Goal: Check status

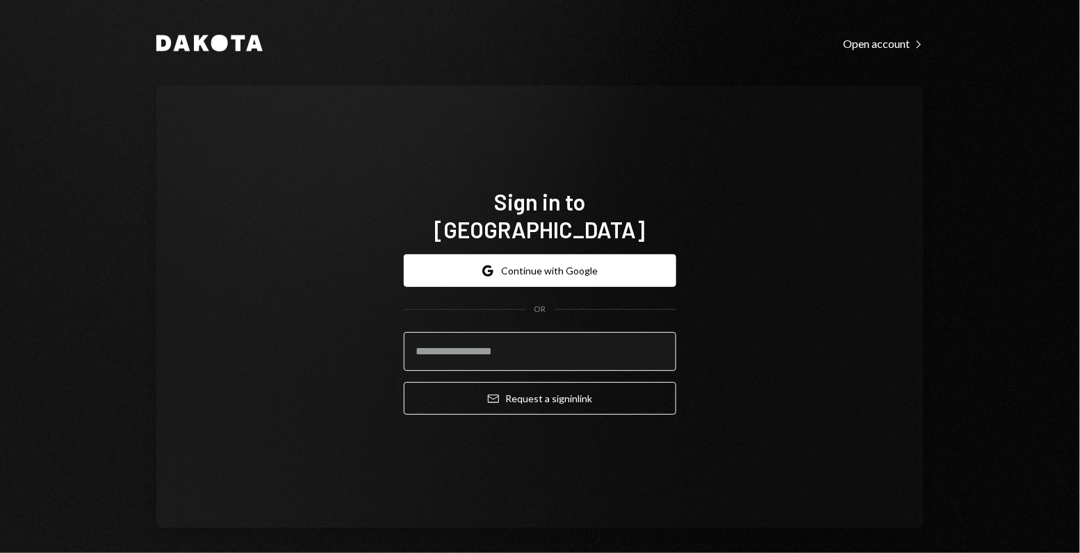
click at [422, 333] on input "email" at bounding box center [540, 351] width 272 height 39
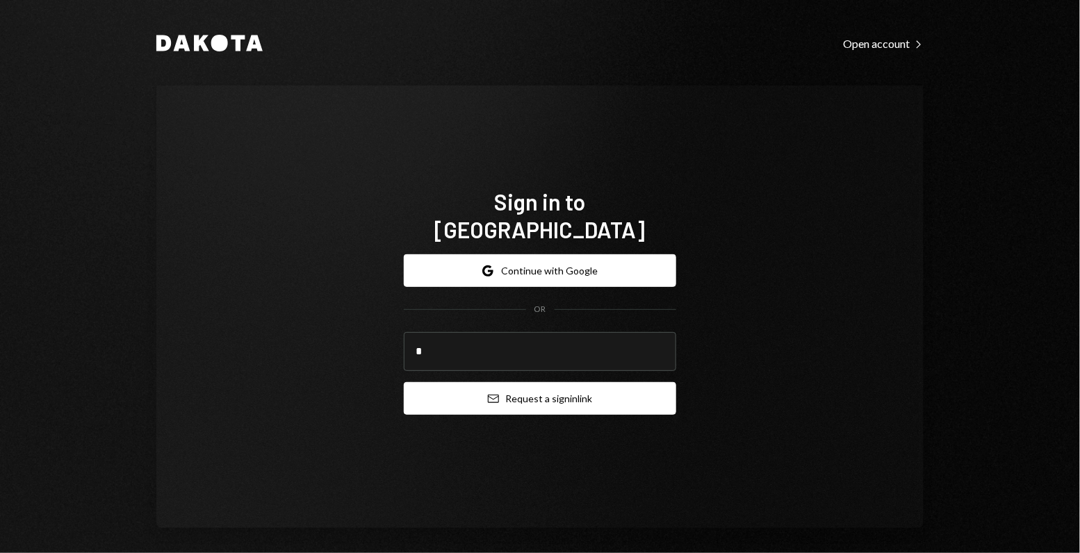
type input "**********"
click at [477, 382] on button "Email Request a sign in link" at bounding box center [540, 398] width 272 height 33
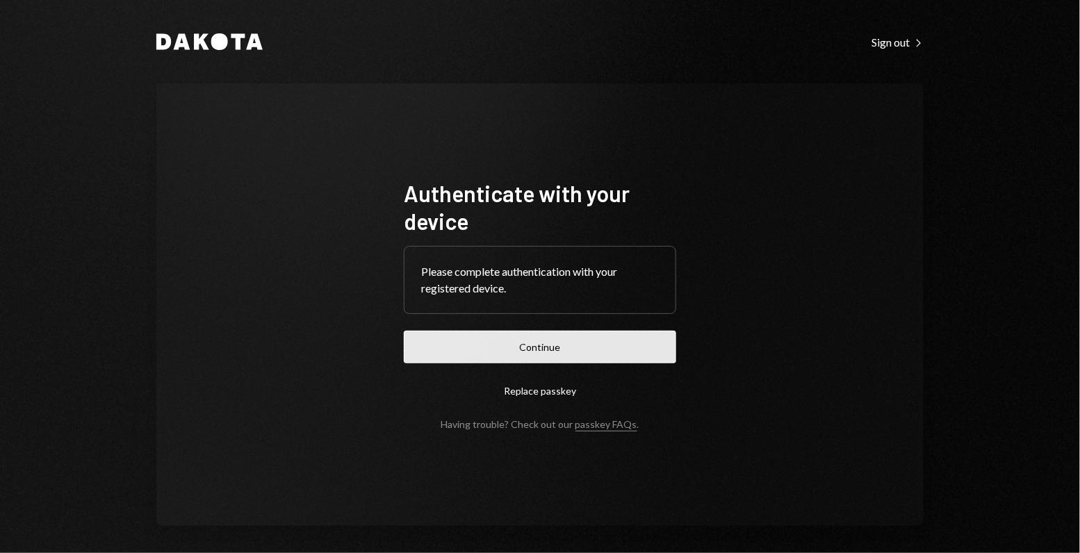
click at [480, 350] on button "Continue" at bounding box center [540, 347] width 272 height 33
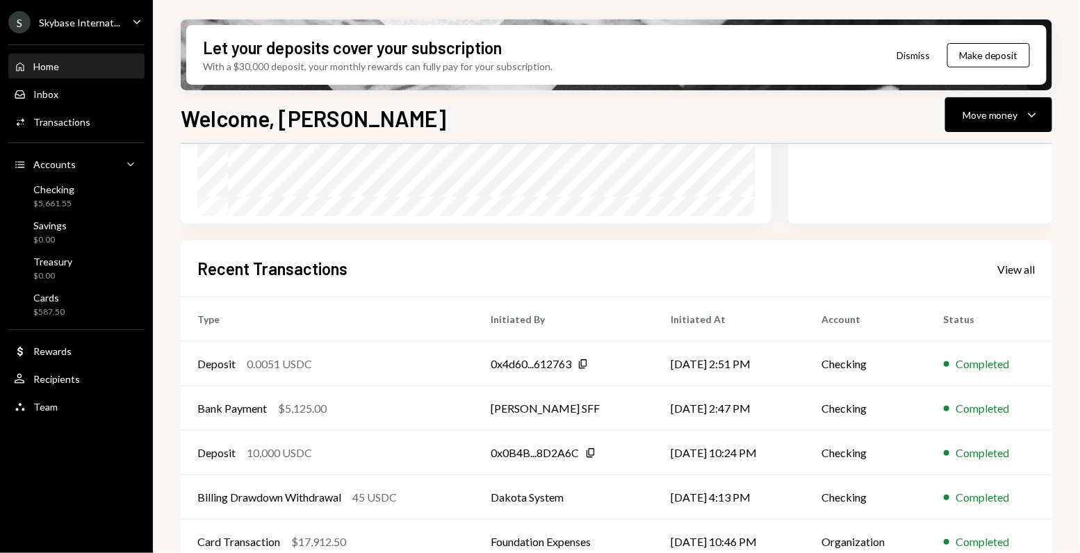
scroll to position [284, 0]
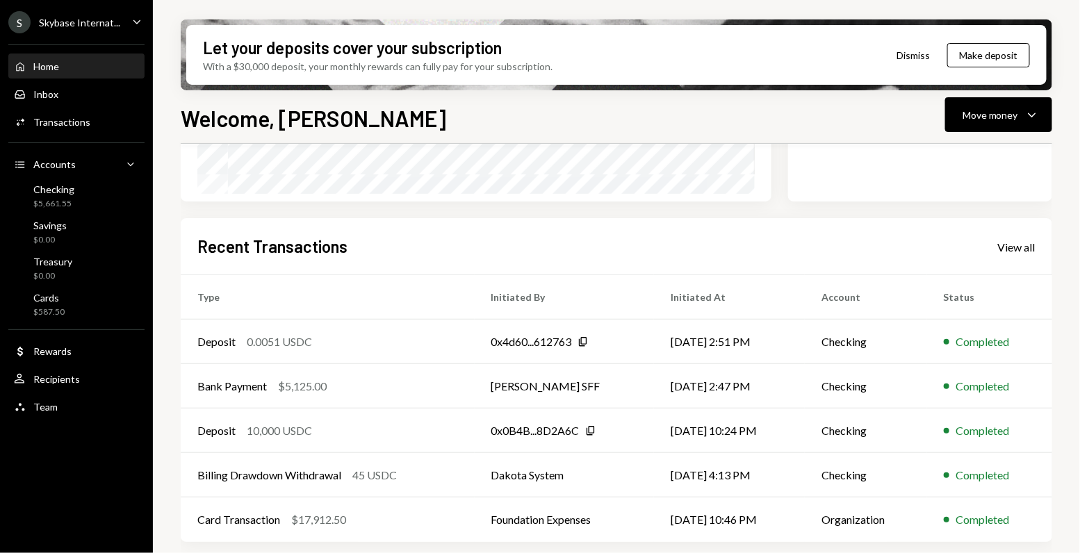
click at [83, 67] on div "Home Home" at bounding box center [76, 66] width 125 height 13
click at [97, 201] on div "Checking $5,661.55" at bounding box center [76, 196] width 125 height 26
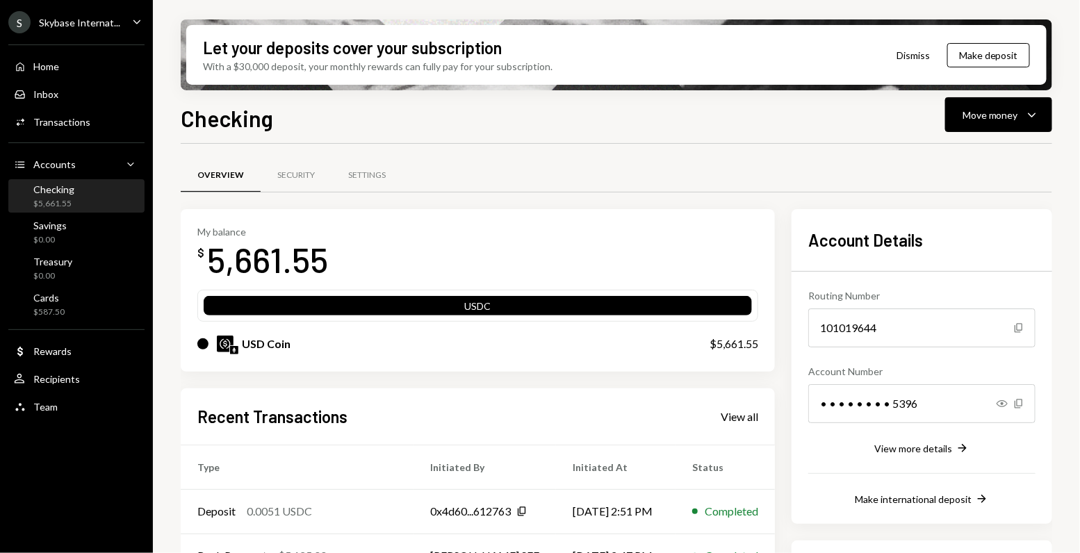
click at [215, 174] on div "Overview" at bounding box center [220, 176] width 47 height 12
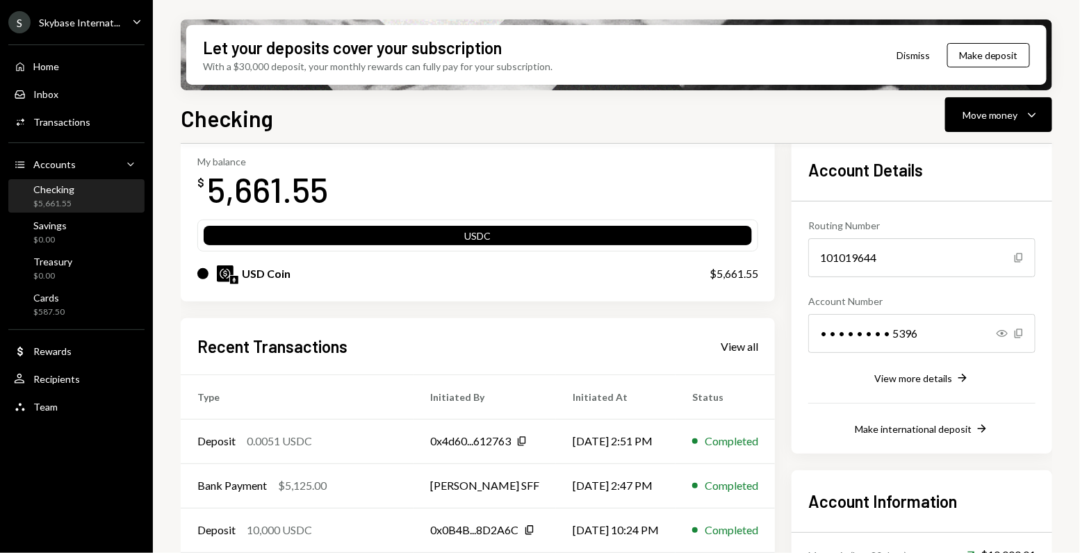
scroll to position [201, 0]
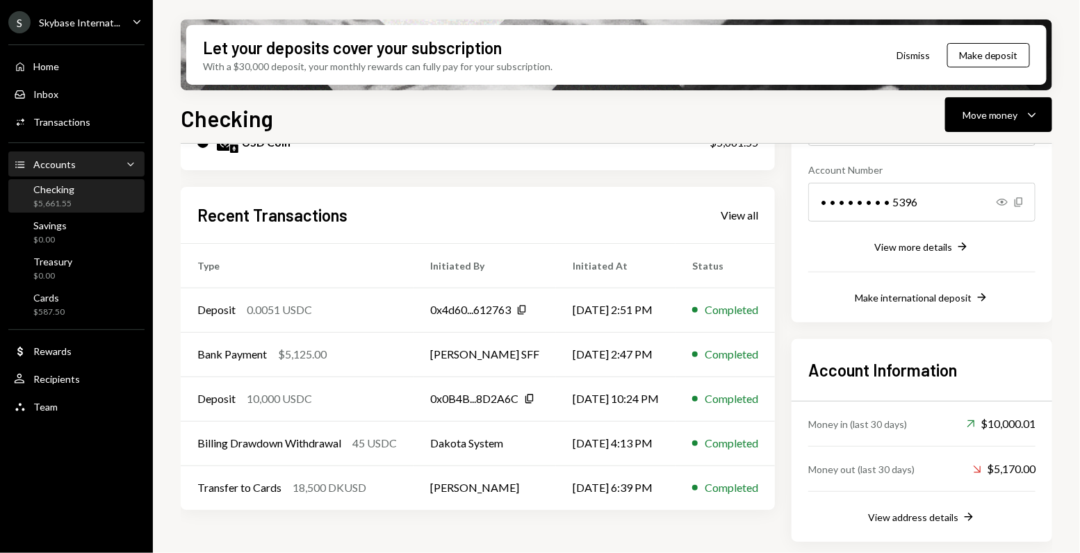
click at [91, 165] on div "Accounts Accounts Caret Down" at bounding box center [76, 164] width 125 height 15
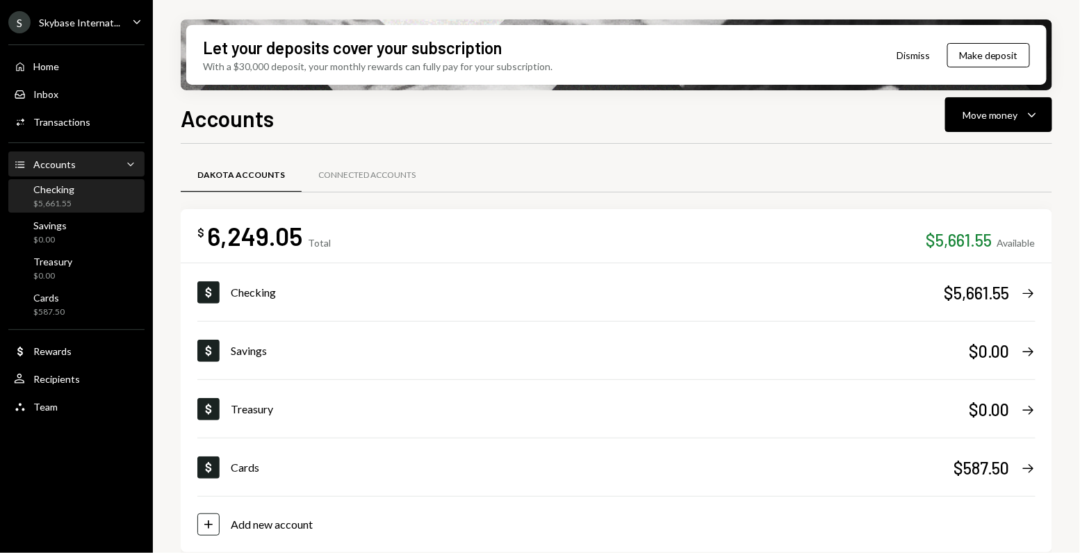
click at [76, 184] on div "Checking $5,661.55" at bounding box center [76, 196] width 125 height 26
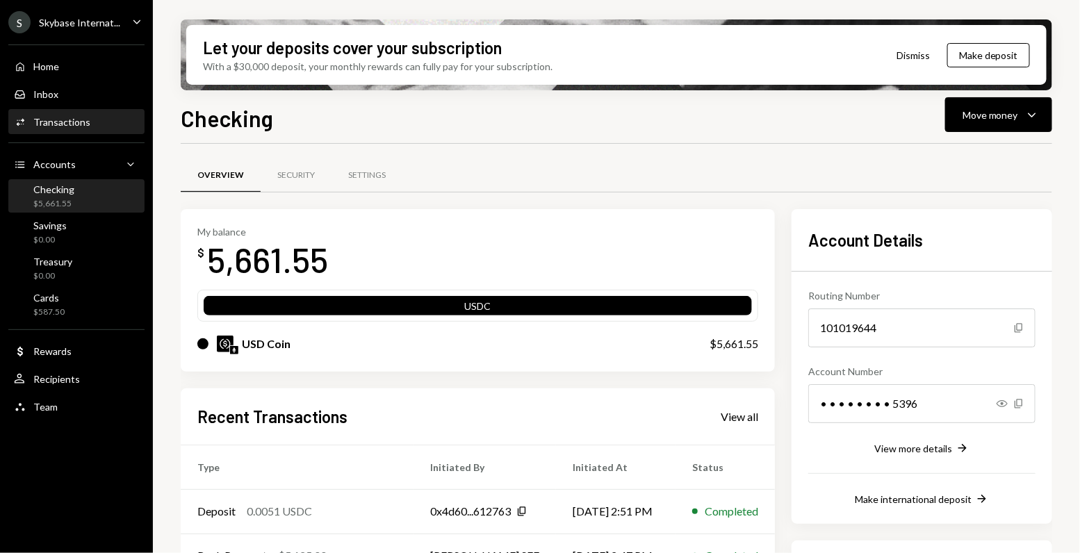
click at [83, 122] on div "Transactions" at bounding box center [61, 122] width 57 height 12
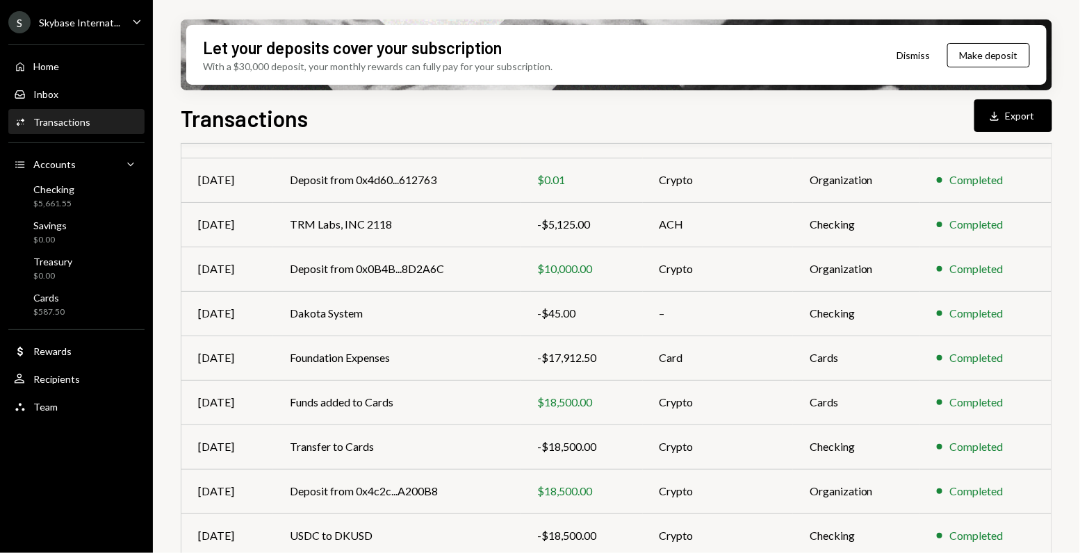
scroll to position [238, 0]
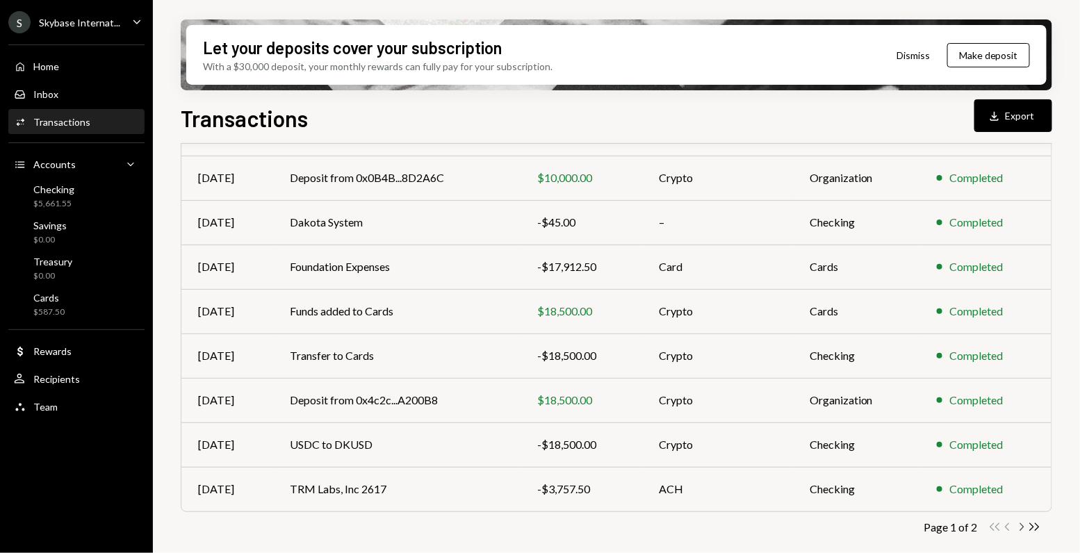
click at [1023, 525] on icon "Chevron Right" at bounding box center [1020, 526] width 13 height 13
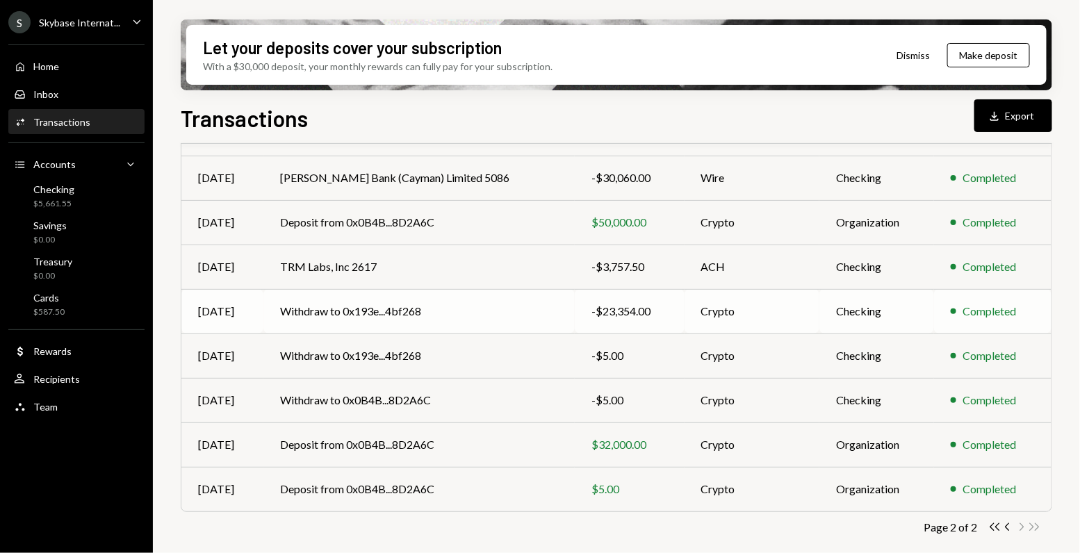
scroll to position [0, 0]
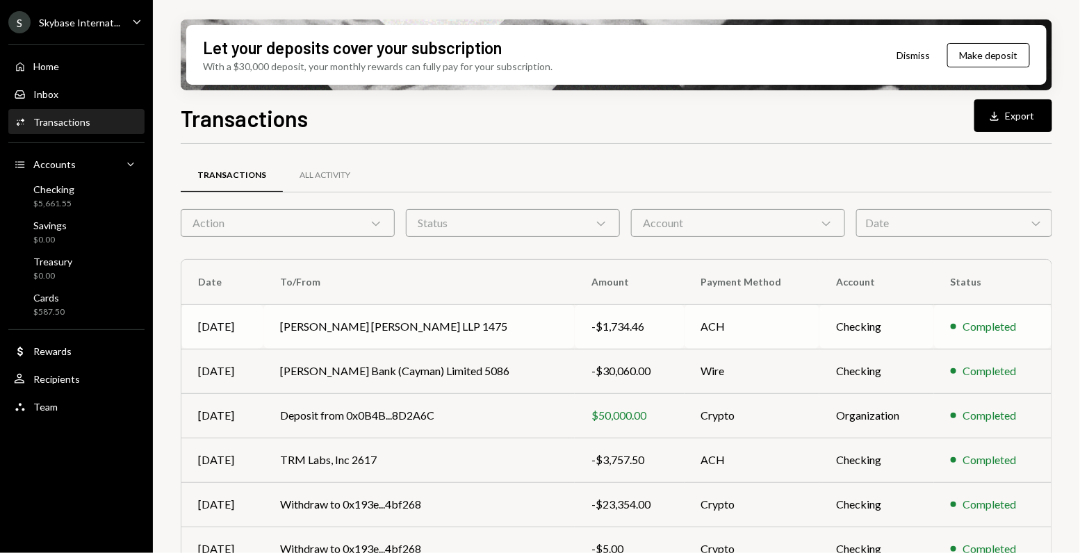
click at [428, 333] on td "Nixon Peabody LLP 1475" at bounding box center [418, 326] width 311 height 44
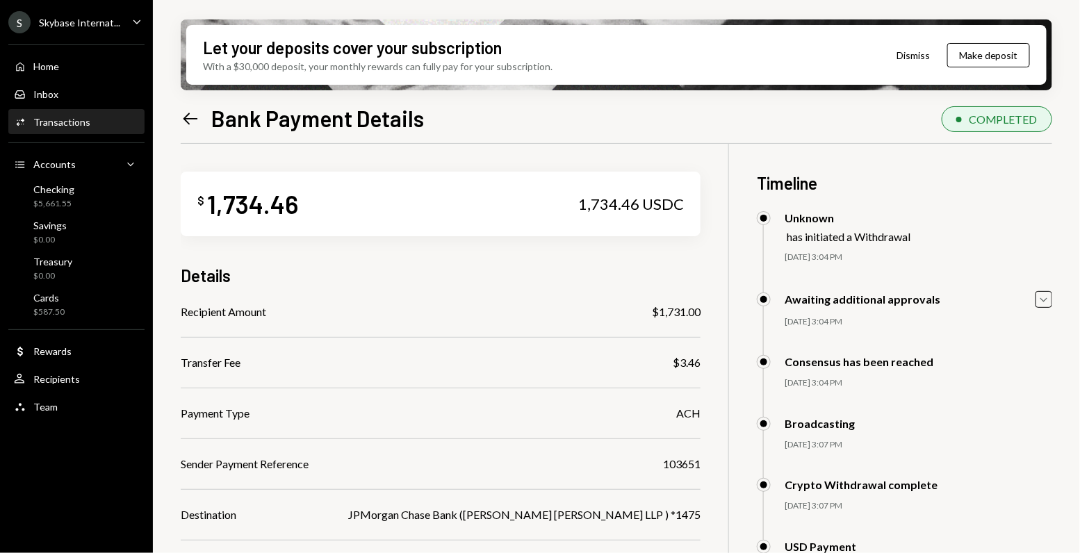
click at [186, 115] on icon at bounding box center [190, 119] width 15 height 12
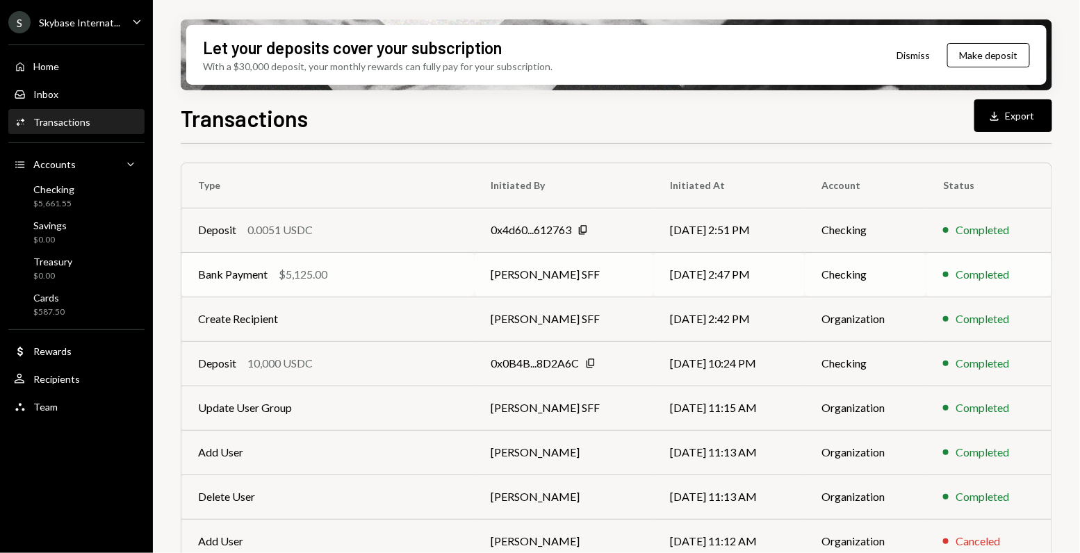
scroll to position [238, 0]
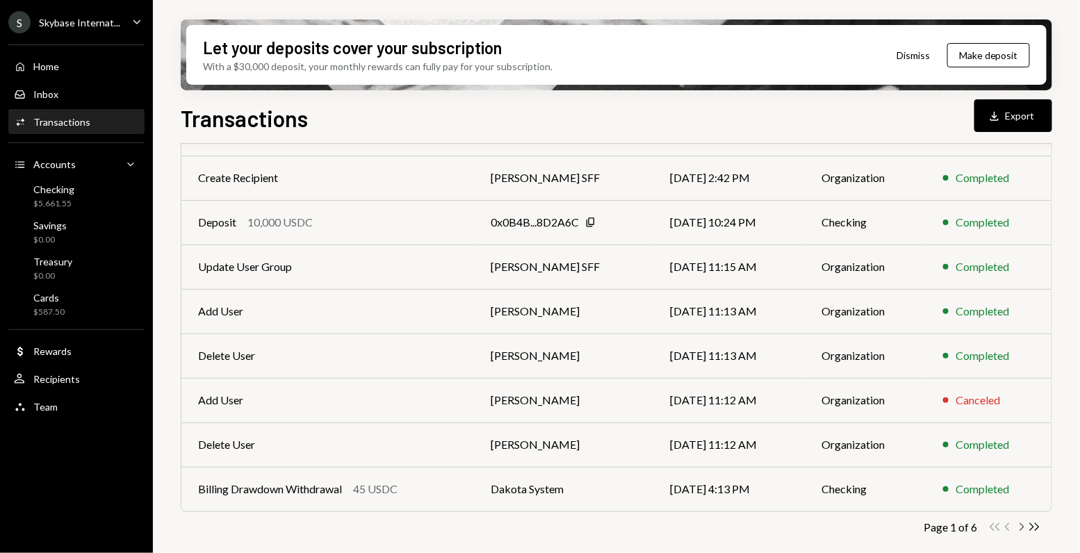
click at [1019, 524] on icon "Chevron Right" at bounding box center [1020, 526] width 13 height 13
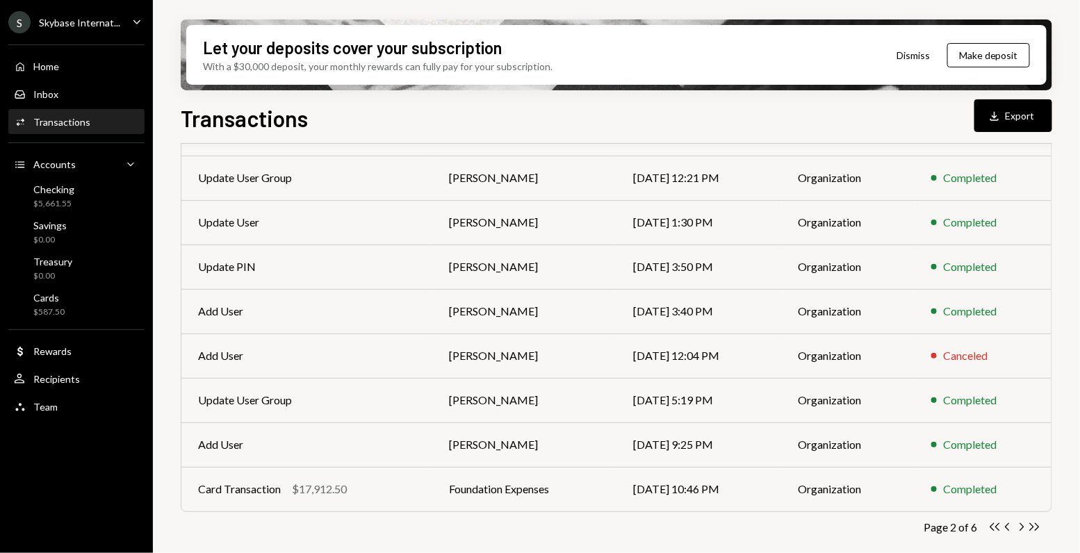
scroll to position [0, 0]
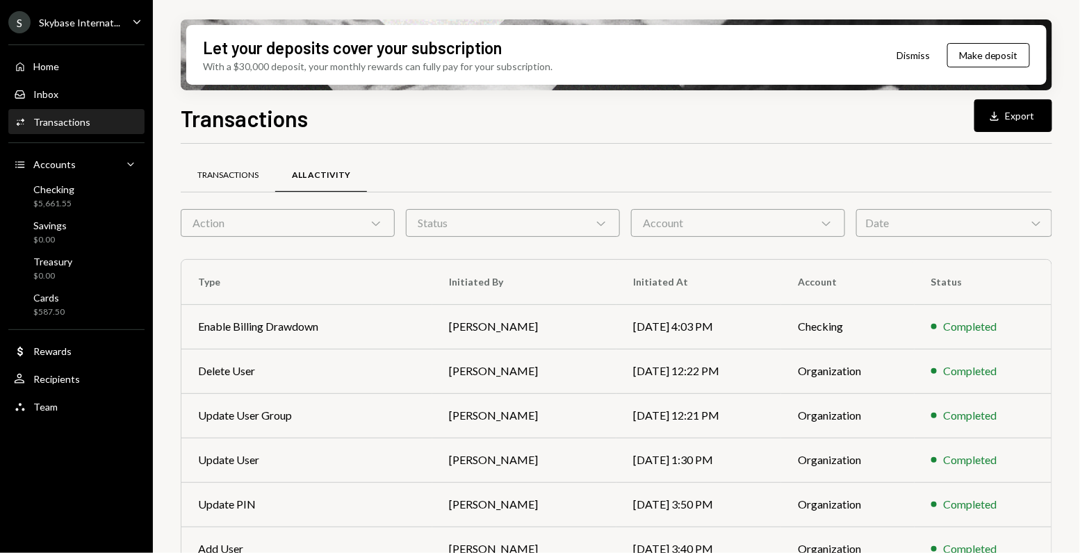
click at [247, 170] on div "Transactions" at bounding box center [227, 176] width 61 height 12
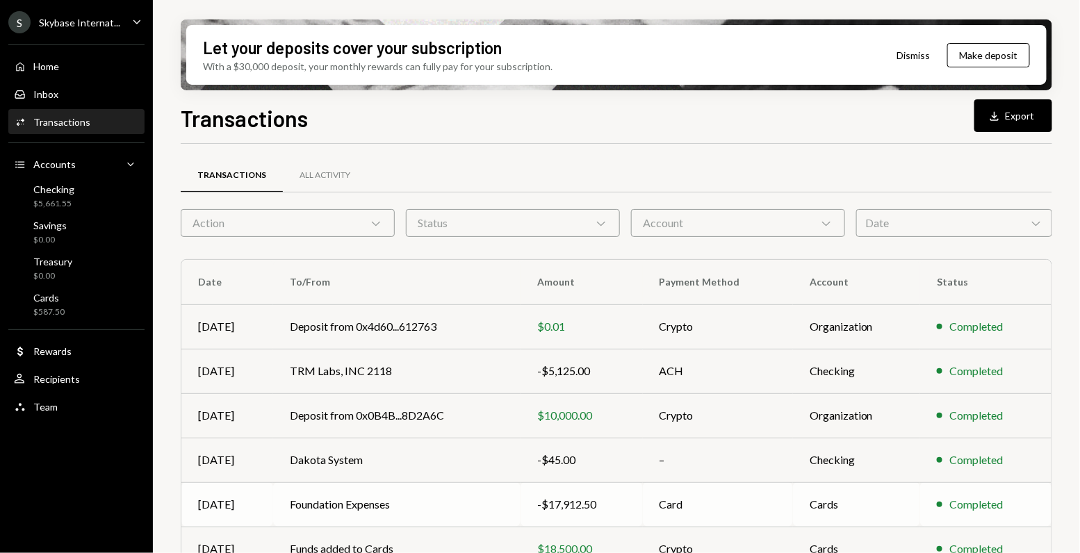
scroll to position [238, 0]
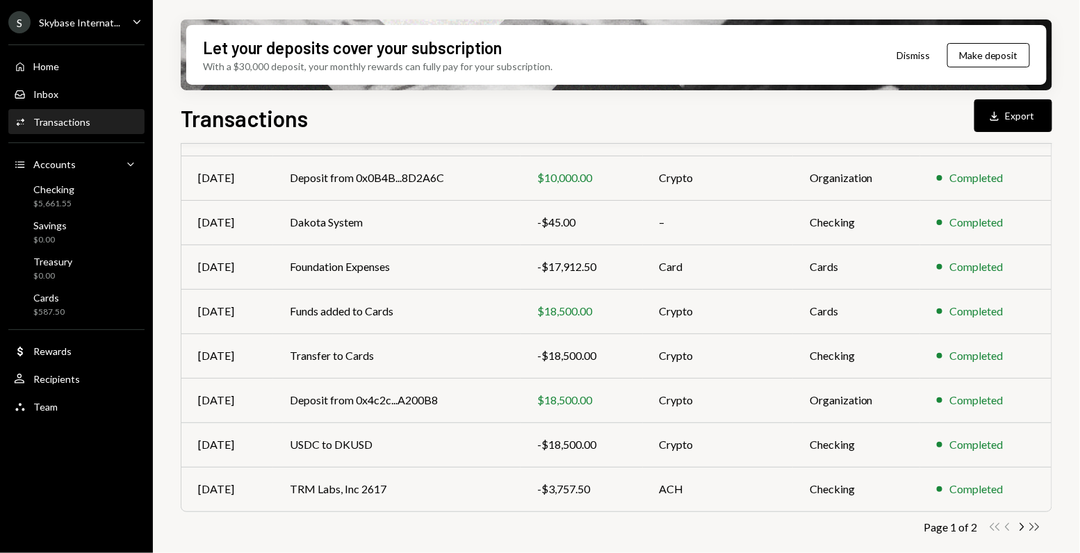
click at [1036, 526] on icon "Double Arrow Right" at bounding box center [1034, 526] width 13 height 13
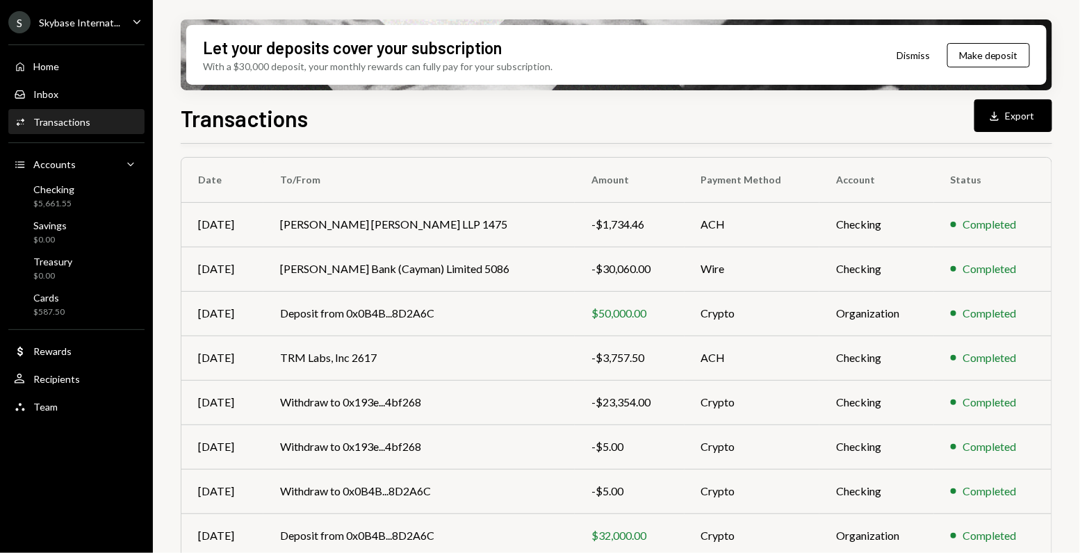
scroll to position [193, 0]
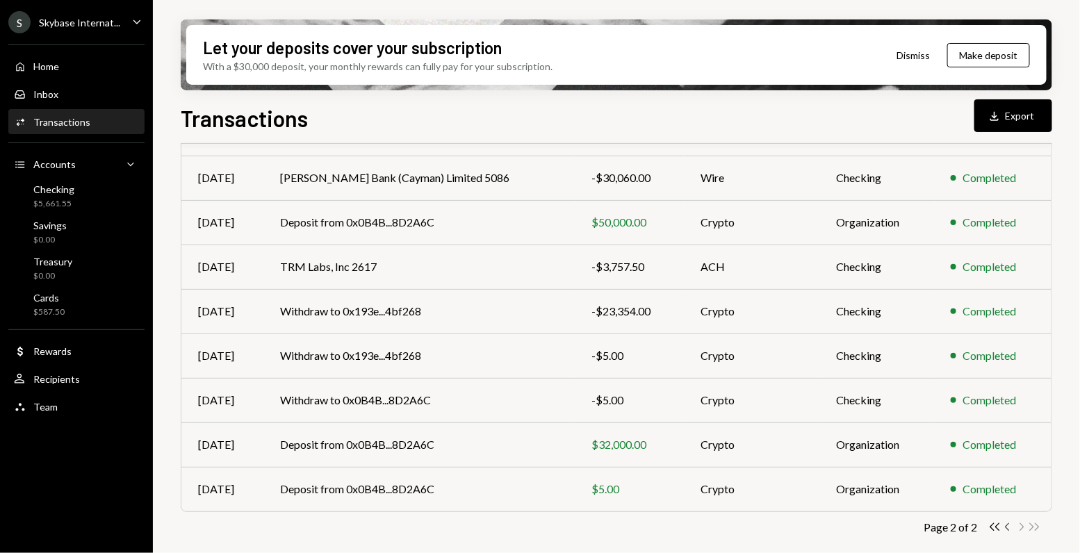
click at [1005, 525] on icon "button" at bounding box center [1007, 527] width 4 height 8
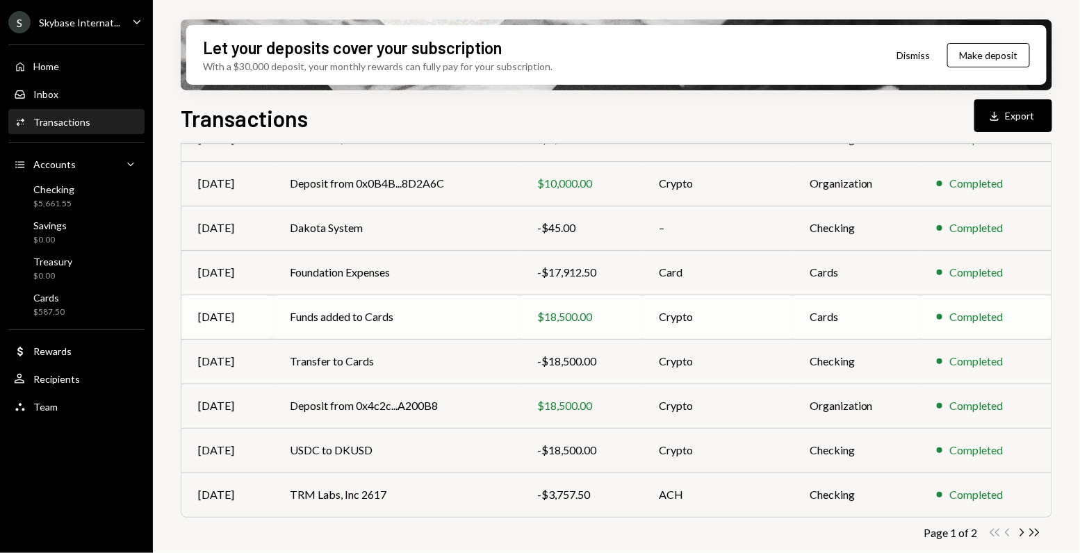
scroll to position [238, 0]
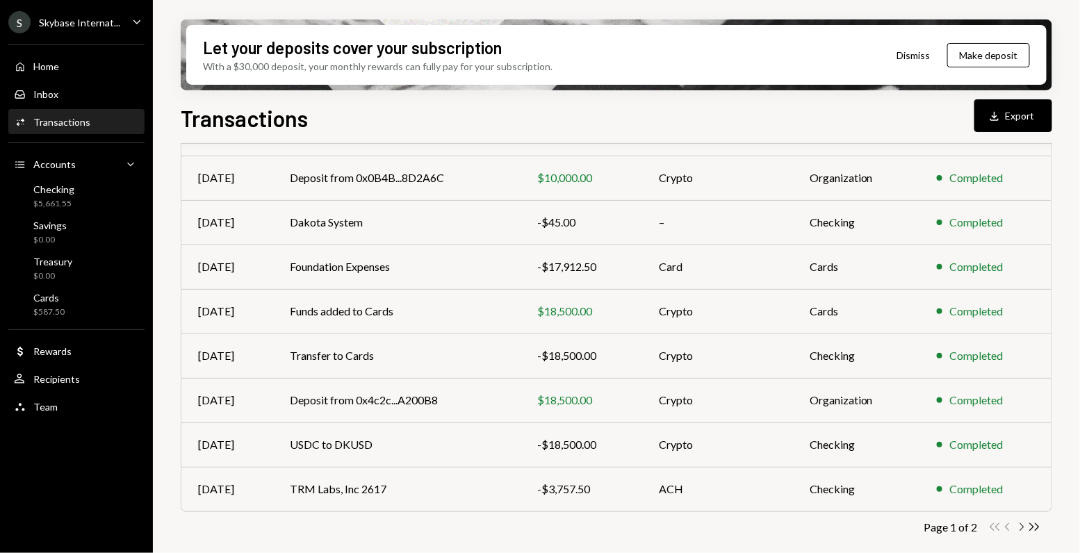
click at [1024, 527] on icon "Chevron Right" at bounding box center [1020, 526] width 13 height 13
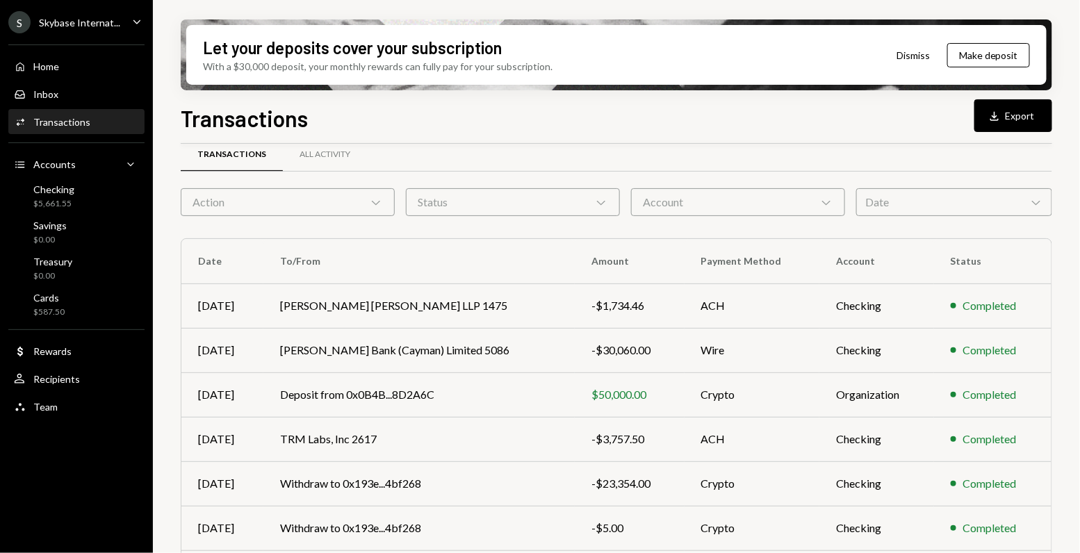
scroll to position [22, 0]
drag, startPoint x: 643, startPoint y: 306, endPoint x: 576, endPoint y: 305, distance: 66.7
click at [591, 305] on div "-$1,734.46" at bounding box center [629, 305] width 76 height 17
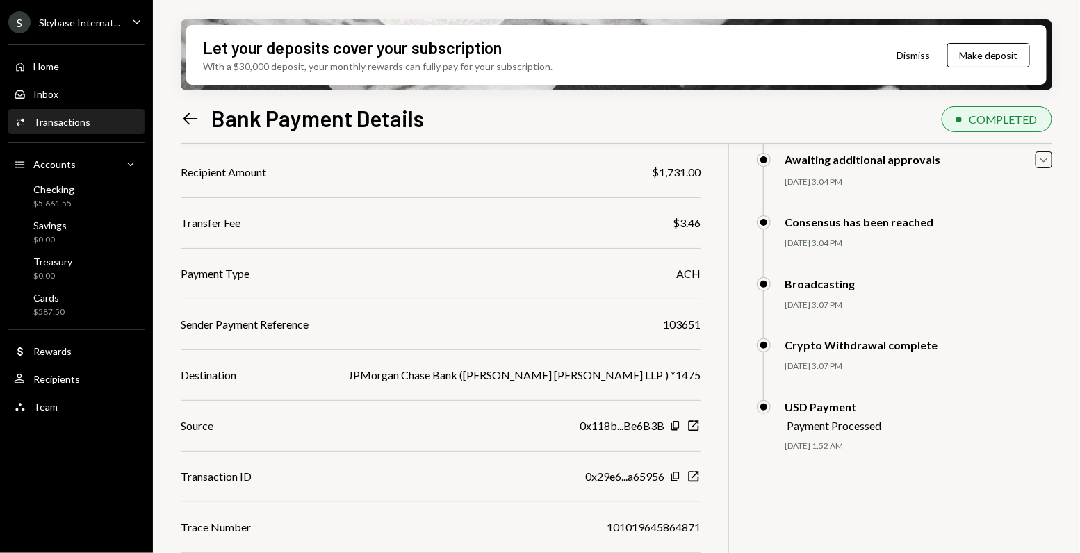
scroll to position [138, 0]
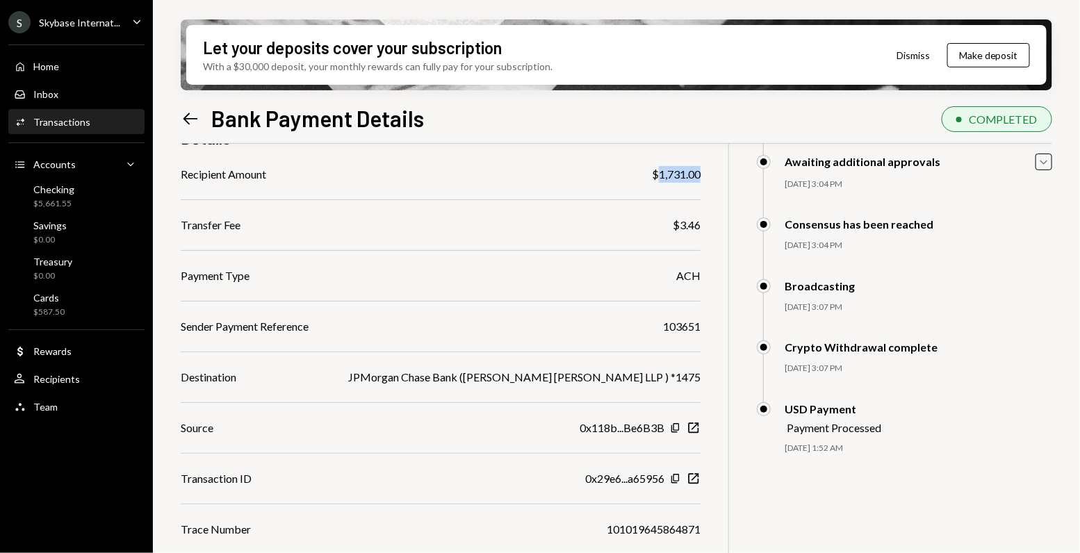
drag, startPoint x: 656, startPoint y: 172, endPoint x: 700, endPoint y: 172, distance: 44.5
click at [701, 172] on div "$ 1,734.46 1,734.46 USDC Details Recipient Amount $1,731.00 Transfer Fee $3.46 …" at bounding box center [616, 297] width 871 height 582
click at [699, 172] on div "$1,731.00" at bounding box center [676, 174] width 49 height 17
drag, startPoint x: 699, startPoint y: 172, endPoint x: 646, endPoint y: 172, distance: 52.8
click at [646, 172] on div "Recipient Amount $1,731.00" at bounding box center [441, 174] width 520 height 17
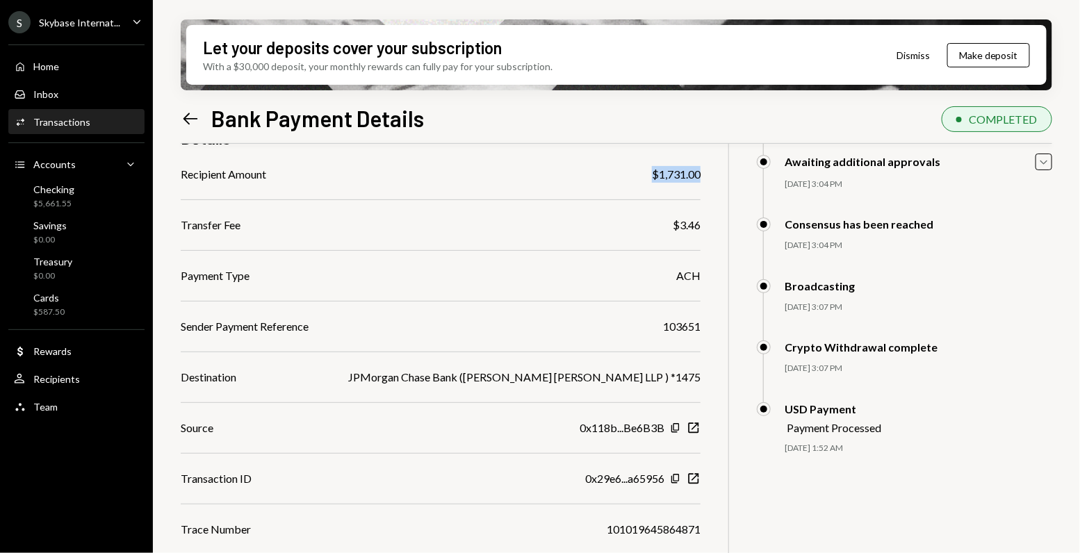
scroll to position [140, 0]
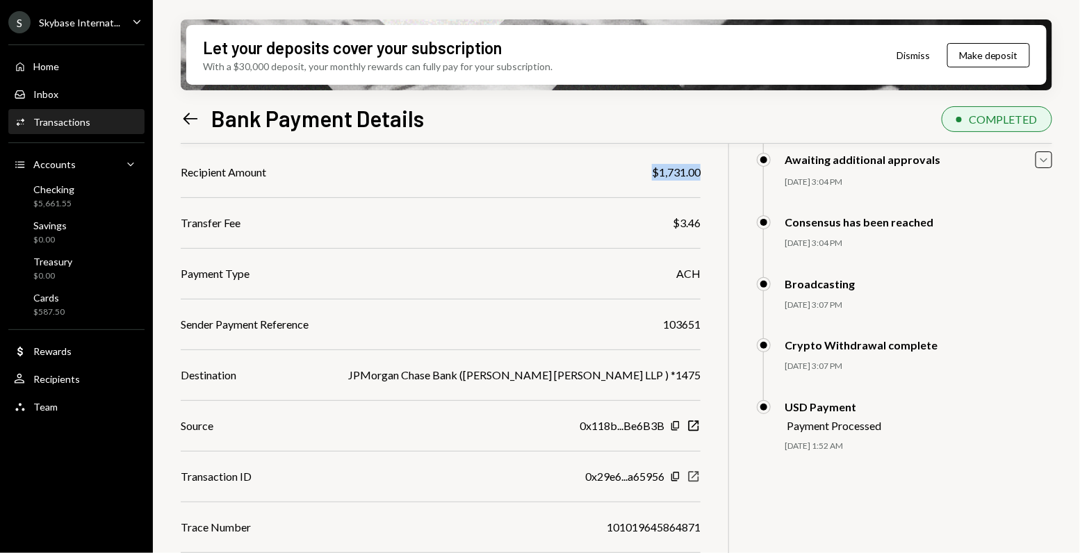
click at [691, 473] on icon "New Window" at bounding box center [693, 477] width 14 height 14
click at [695, 420] on icon "New Window" at bounding box center [693, 426] width 14 height 14
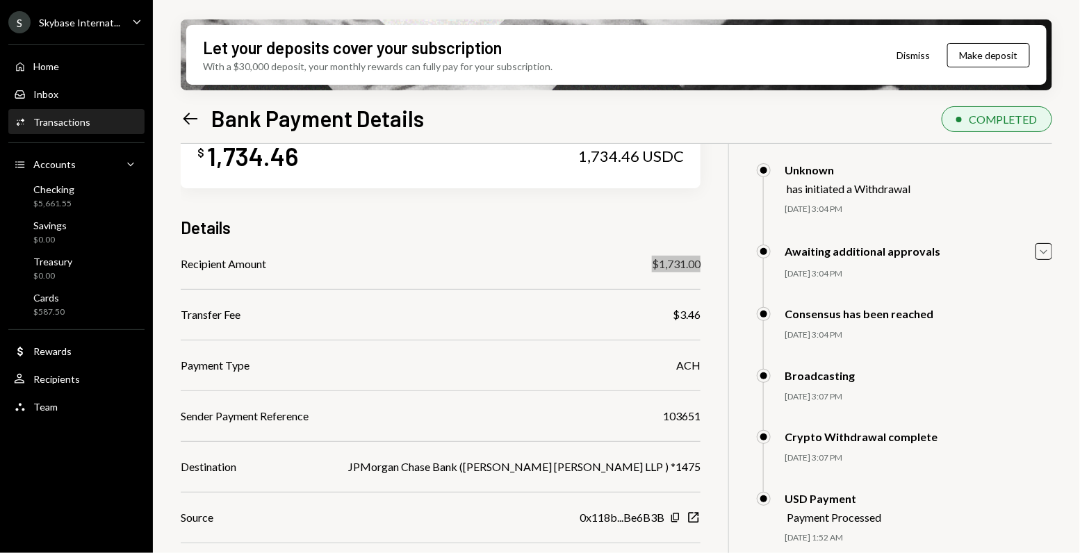
scroll to position [0, 0]
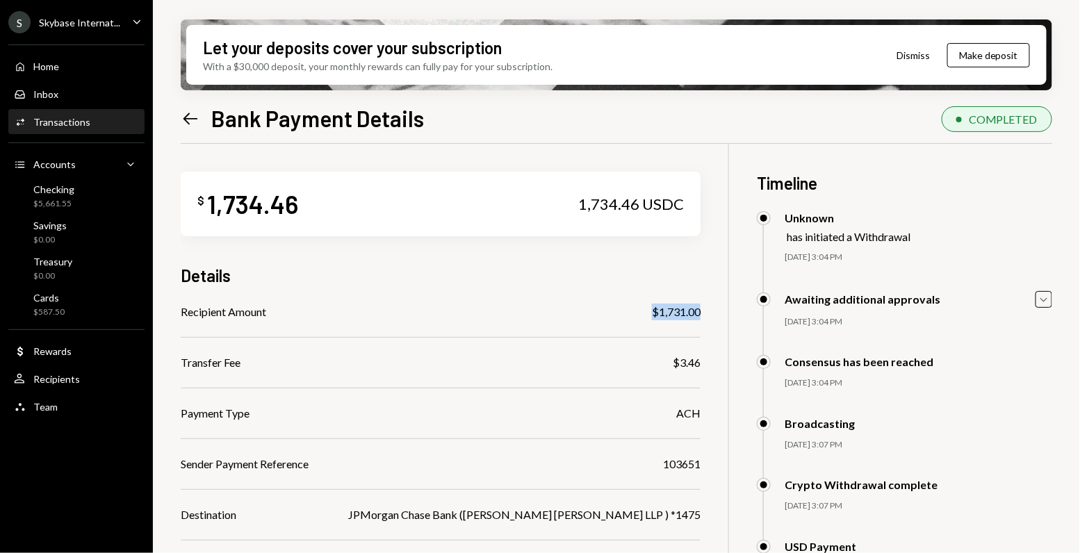
click at [194, 117] on icon at bounding box center [190, 119] width 15 height 12
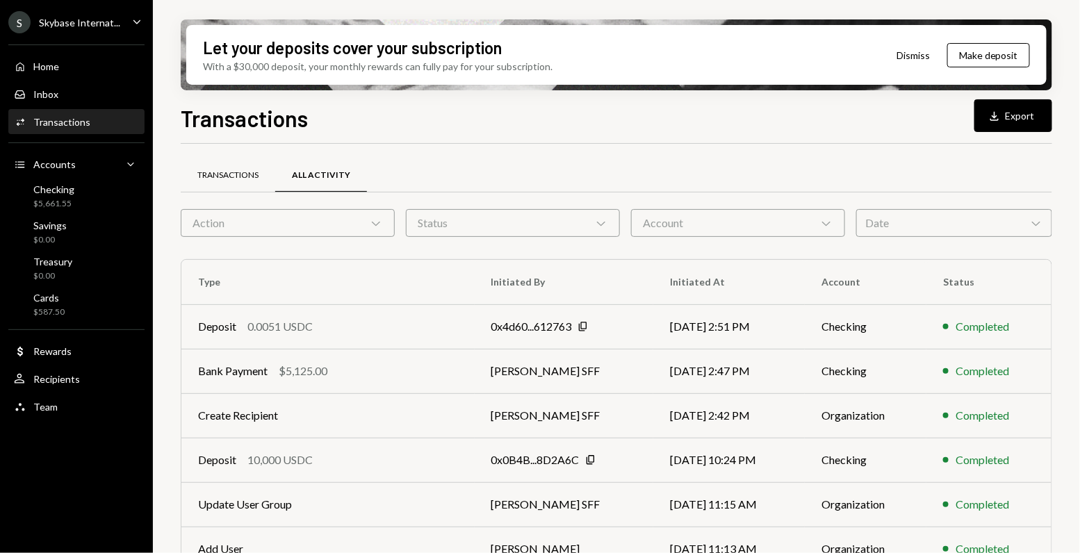
click at [249, 174] on div "Transactions" at bounding box center [227, 176] width 61 height 12
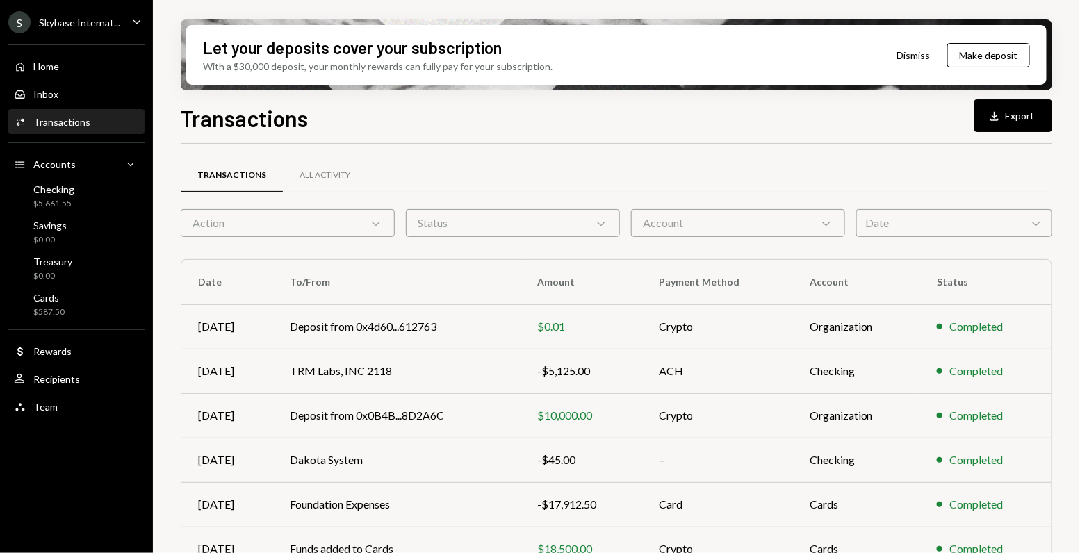
scroll to position [238, 0]
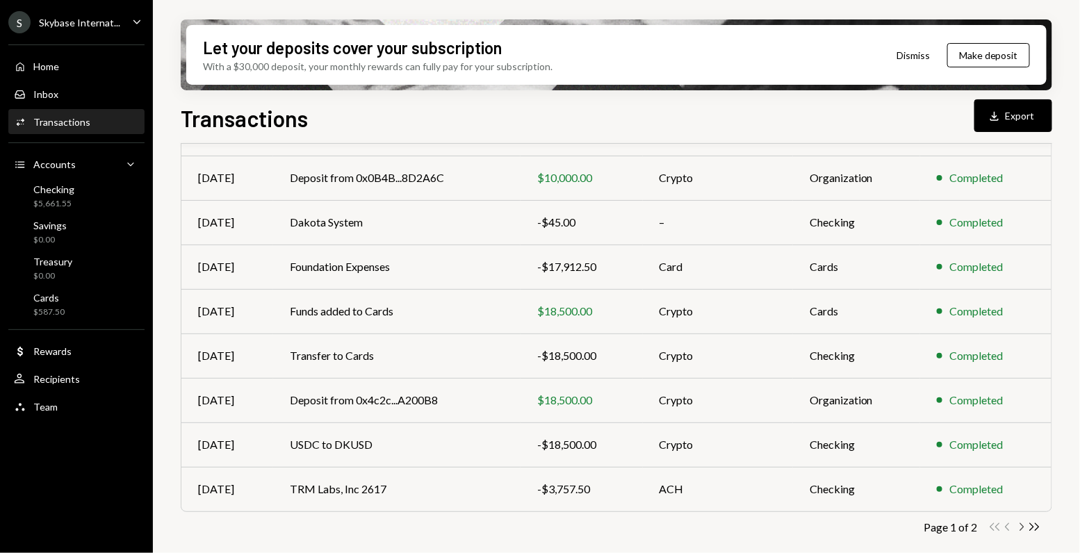
click at [1025, 528] on icon "Chevron Right" at bounding box center [1020, 526] width 13 height 13
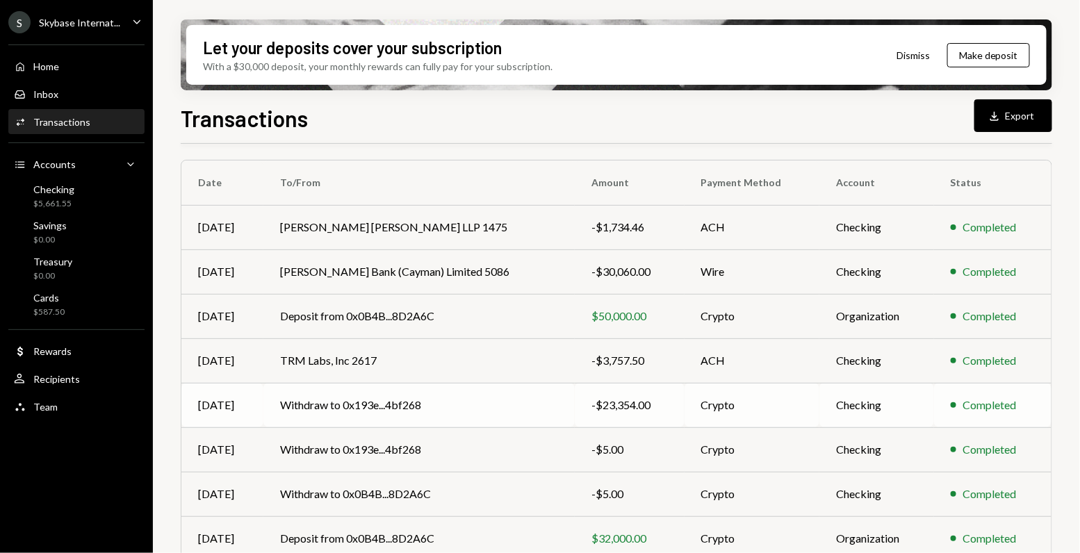
scroll to position [92, 0]
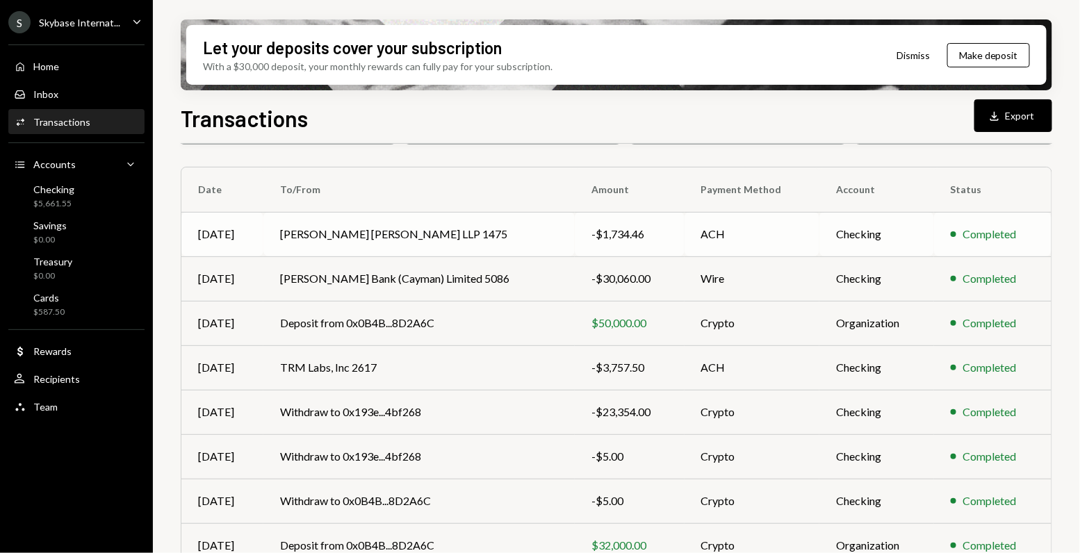
click at [934, 235] on td "Completed" at bounding box center [992, 234] width 117 height 44
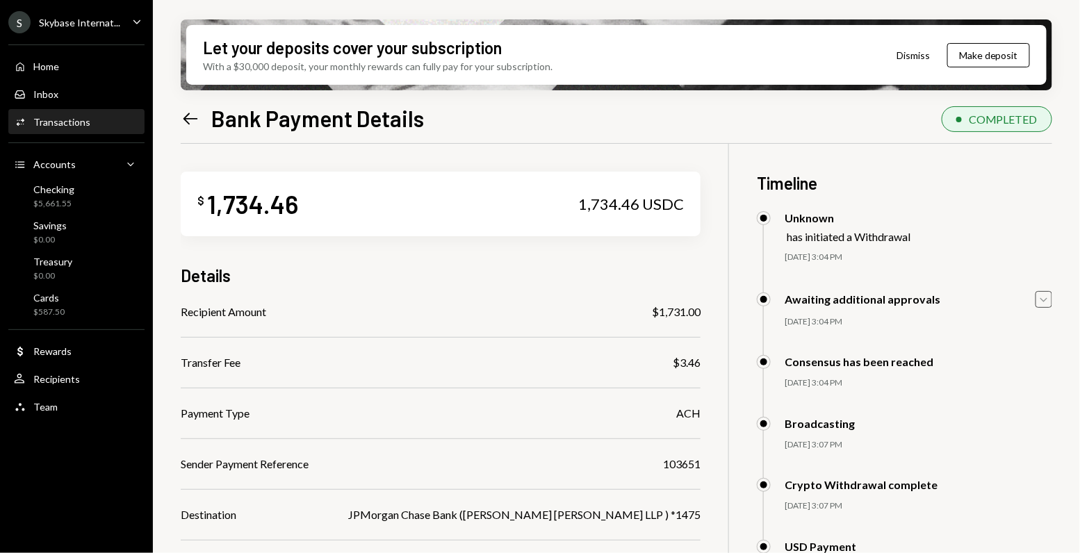
click at [1040, 302] on icon "Caret Down" at bounding box center [1043, 299] width 15 height 15
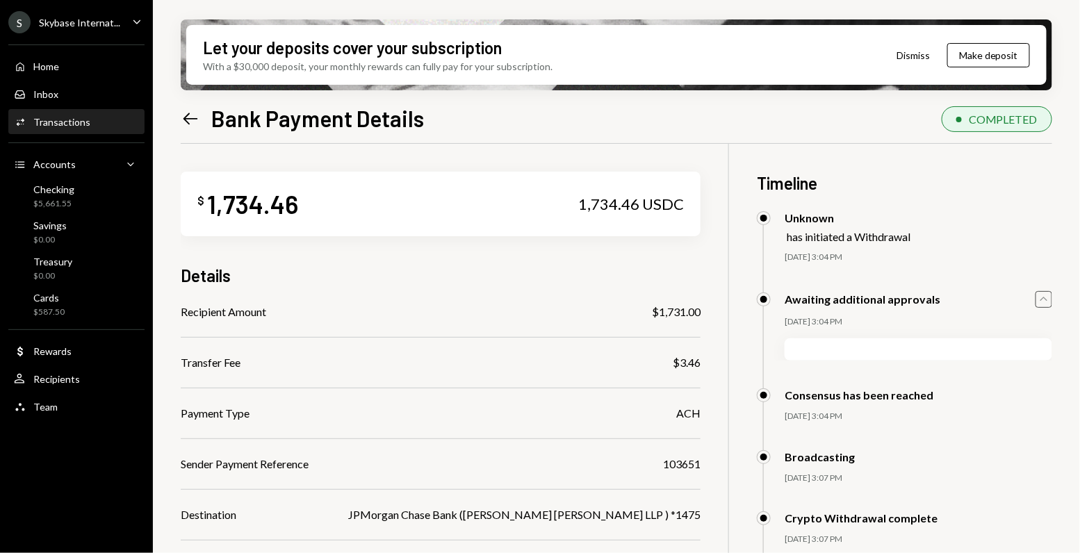
click at [1040, 302] on icon "Caret Up" at bounding box center [1043, 299] width 15 height 15
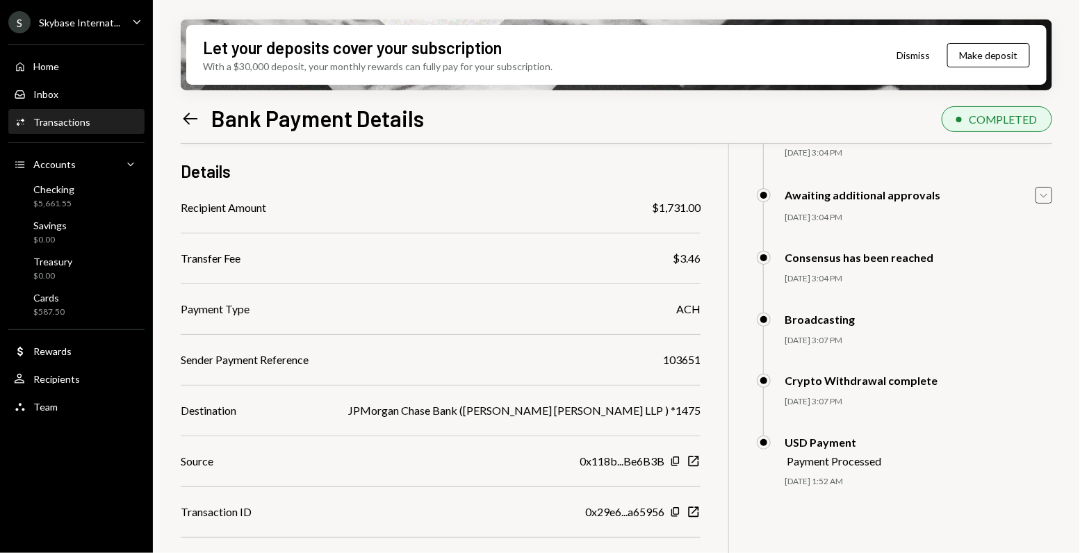
scroll to position [109, 0]
